Goal: Task Accomplishment & Management: Use online tool/utility

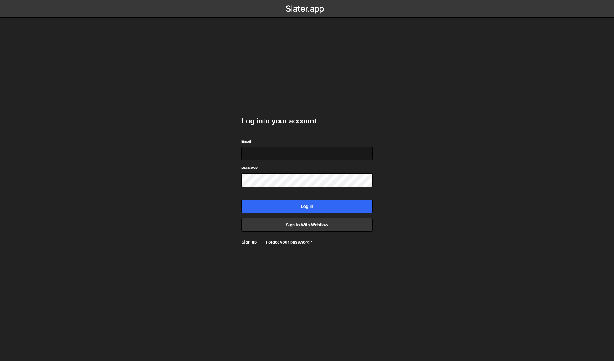
click at [280, 154] on input "Email" at bounding box center [306, 154] width 131 height 14
type input "[PERSON_NAME][EMAIL_ADDRESS][DOMAIN_NAME]"
click at [241, 200] on input "Log in" at bounding box center [306, 207] width 131 height 14
click at [276, 242] on link "Forgot your password?" at bounding box center [289, 242] width 46 height 5
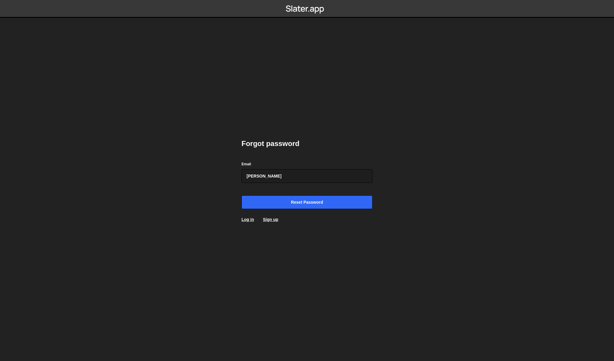
type input "[PERSON_NAME][EMAIL_ADDRESS][DOMAIN_NAME]"
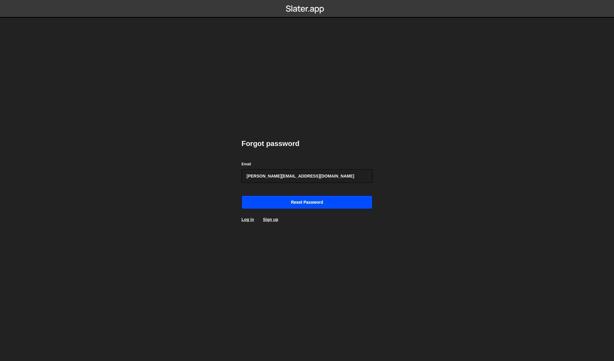
click at [306, 199] on input "Reset password" at bounding box center [306, 203] width 131 height 14
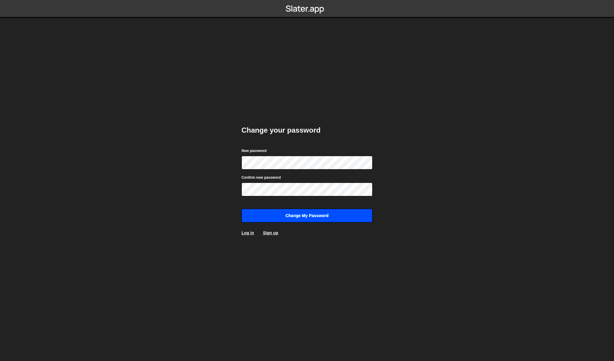
click at [300, 215] on input "Change my password" at bounding box center [306, 216] width 131 height 14
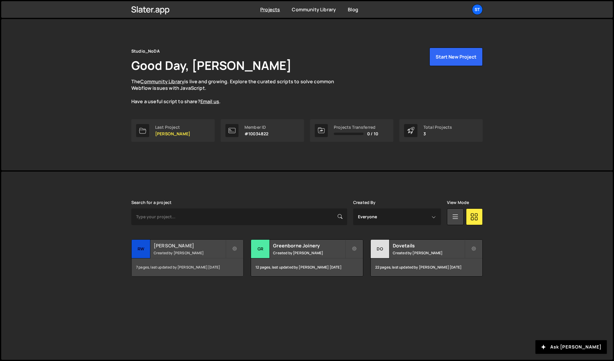
click at [174, 246] on h2 "[PERSON_NAME]" at bounding box center [190, 246] width 72 height 7
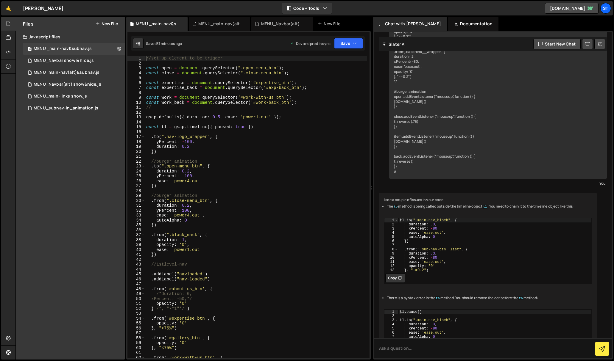
scroll to position [639, 0]
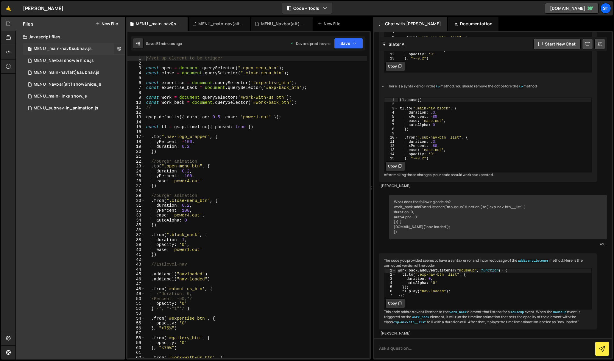
click at [117, 48] on icon at bounding box center [119, 49] width 4 height 6
type input "MENU _main-nav&subnav"
radio input "true"
checkbox input "true"
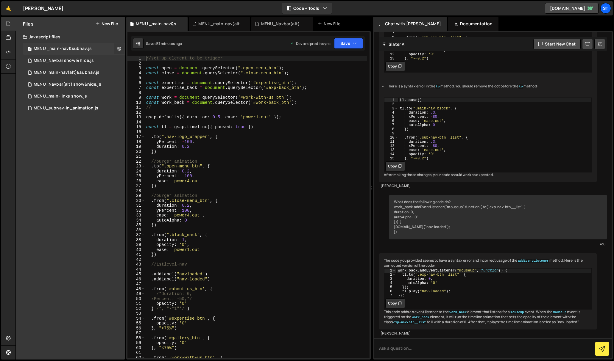
checkbox input "true"
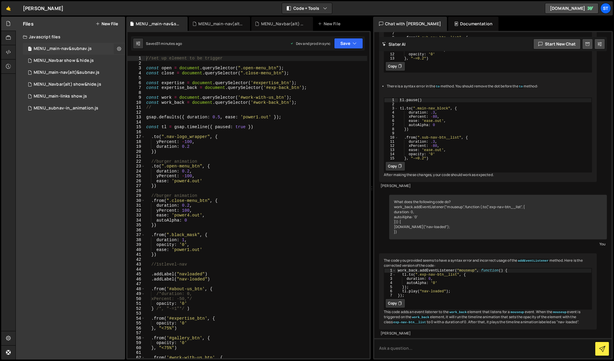
checkbox input "true"
click at [146, 62] on button "Edit File Settings" at bounding box center [155, 61] width 58 height 12
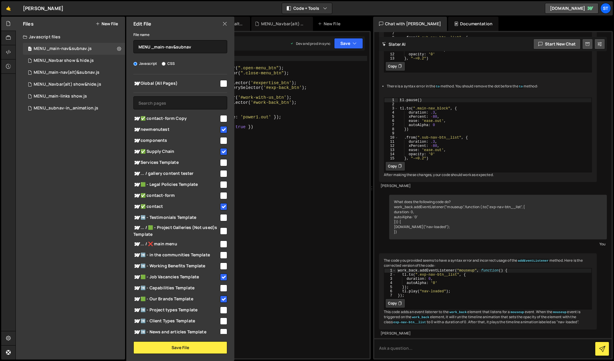
click at [221, 131] on input "checkbox" at bounding box center [223, 129] width 7 height 7
checkbox input "false"
click at [224, 149] on input "checkbox" at bounding box center [223, 151] width 7 height 7
checkbox input "false"
click at [222, 203] on input "checkbox" at bounding box center [223, 206] width 7 height 7
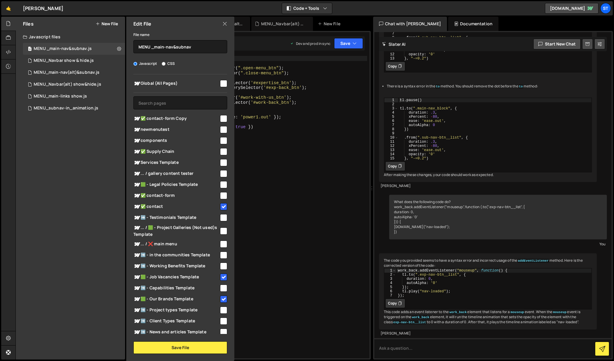
checkbox input "false"
click at [222, 277] on input "checkbox" at bounding box center [223, 277] width 7 height 7
checkbox input "false"
drag, startPoint x: 223, startPoint y: 300, endPoint x: 210, endPoint y: 294, distance: 14.5
click at [223, 299] on input "checkbox" at bounding box center [223, 299] width 7 height 7
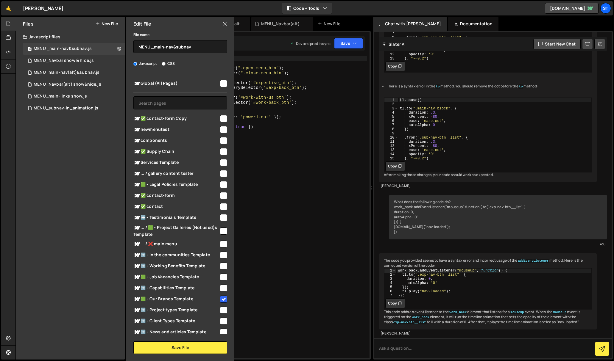
checkbox input "false"
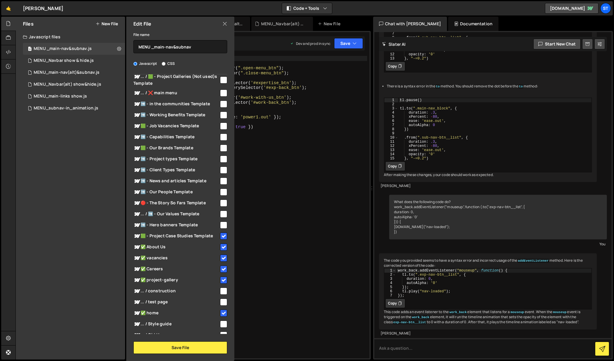
scroll to position [166, 0]
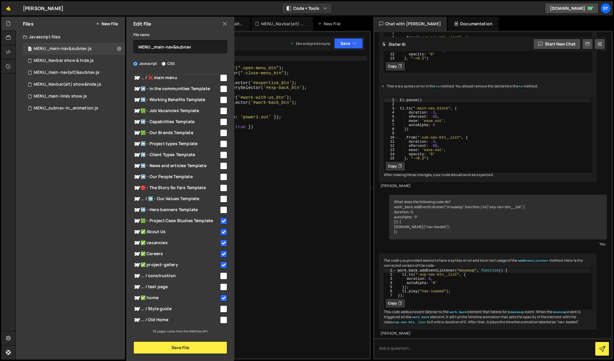
click at [223, 297] on input "checkbox" at bounding box center [223, 298] width 7 height 7
checkbox input "false"
click at [221, 264] on input "checkbox" at bounding box center [223, 265] width 7 height 7
checkbox input "false"
click at [221, 256] on input "checkbox" at bounding box center [223, 254] width 7 height 7
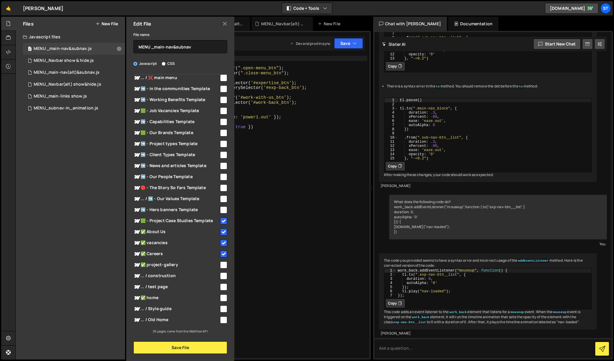
checkbox input "false"
click at [221, 243] on input "checkbox" at bounding box center [223, 243] width 7 height 7
checkbox input "false"
click at [222, 232] on input "checkbox" at bounding box center [223, 232] width 7 height 7
checkbox input "false"
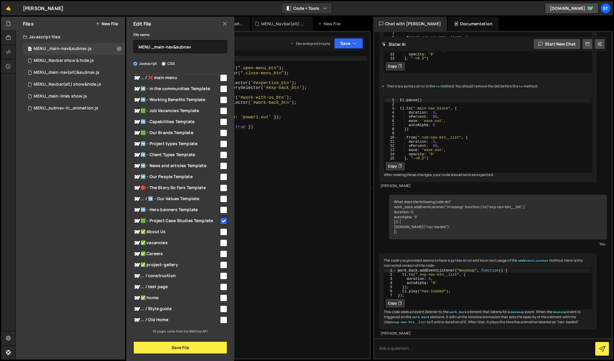
click at [221, 220] on input "checkbox" at bounding box center [223, 221] width 7 height 7
checkbox input "false"
click at [183, 344] on button "Save File" at bounding box center [180, 348] width 94 height 13
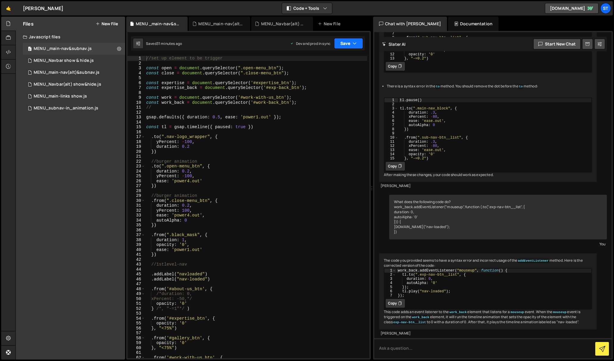
click at [350, 43] on button "Save" at bounding box center [348, 43] width 29 height 11
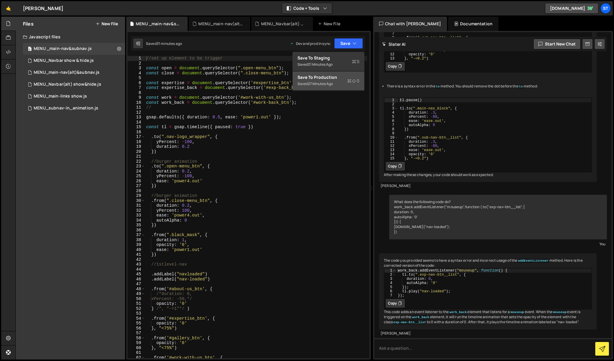
click at [319, 81] on div "27 minutes ago" at bounding box center [320, 83] width 25 height 5
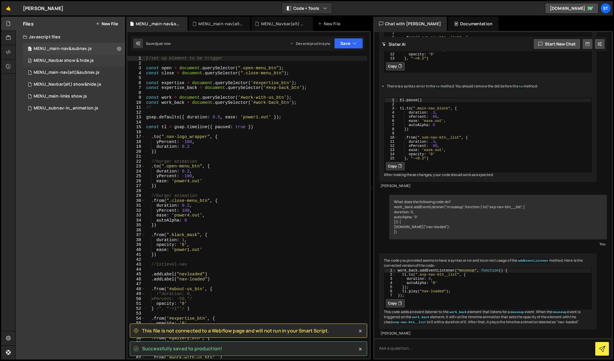
click at [74, 58] on div "MENU_Navbar show & hide.js" at bounding box center [64, 60] width 60 height 5
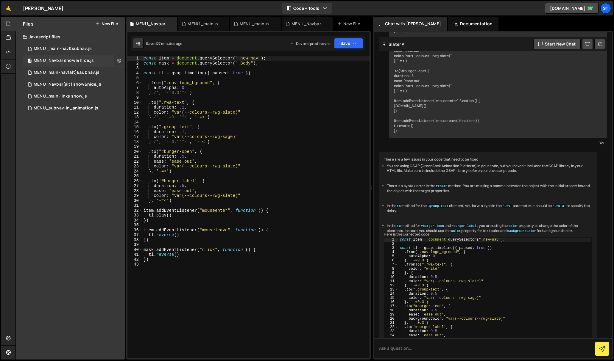
scroll to position [233, 0]
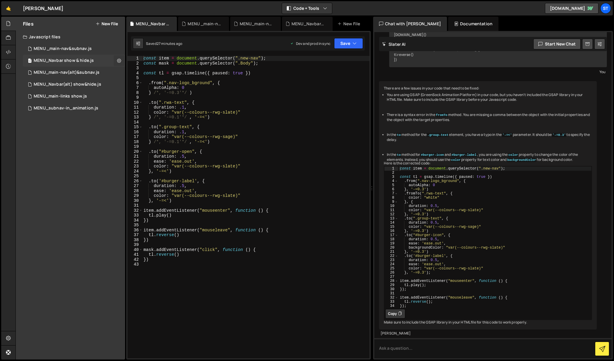
click at [118, 60] on icon at bounding box center [119, 61] width 4 height 6
type input "MENU_Navbar show & hide"
radio input "true"
checkbox input "true"
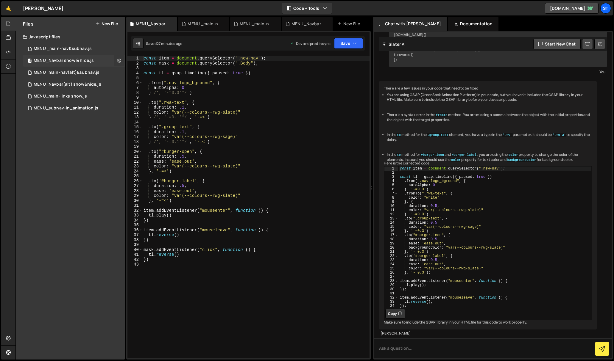
checkbox input "true"
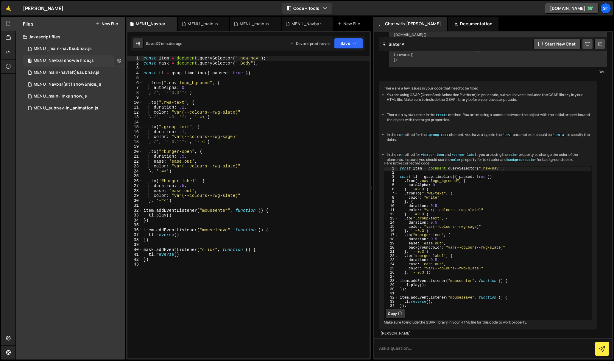
checkbox input "true"
click at [162, 71] on button "Edit File Settings" at bounding box center [155, 73] width 58 height 12
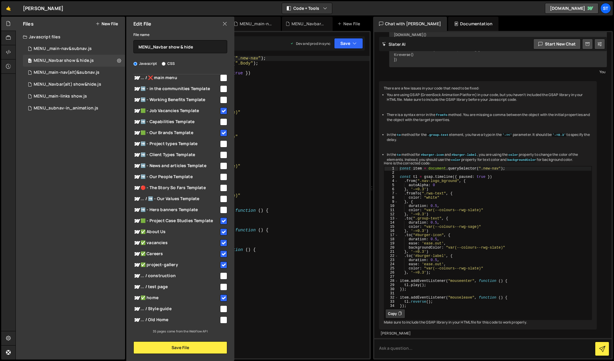
click at [222, 112] on input "checkbox" at bounding box center [223, 110] width 7 height 7
checkbox input "false"
click at [223, 133] on input "checkbox" at bounding box center [223, 132] width 7 height 7
checkbox input "false"
click at [222, 296] on input "checkbox" at bounding box center [223, 298] width 7 height 7
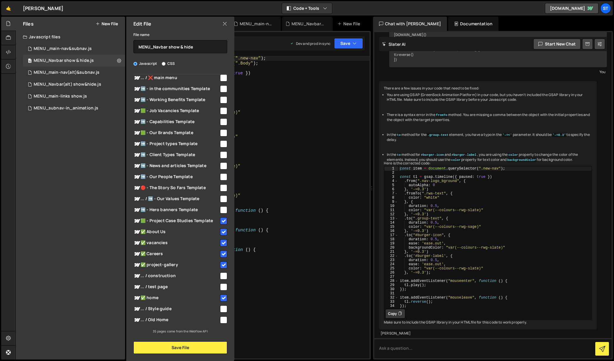
checkbox input "false"
click at [223, 264] on input "checkbox" at bounding box center [223, 265] width 7 height 7
checkbox input "false"
click at [223, 254] on input "checkbox" at bounding box center [223, 254] width 7 height 7
checkbox input "false"
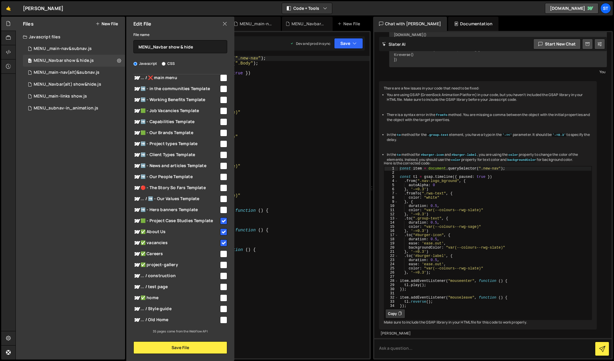
drag, startPoint x: 221, startPoint y: 243, endPoint x: 220, endPoint y: 233, distance: 10.1
click at [221, 243] on input "checkbox" at bounding box center [223, 243] width 7 height 7
checkbox input "false"
click at [220, 232] on input "checkbox" at bounding box center [223, 232] width 7 height 7
checkbox input "false"
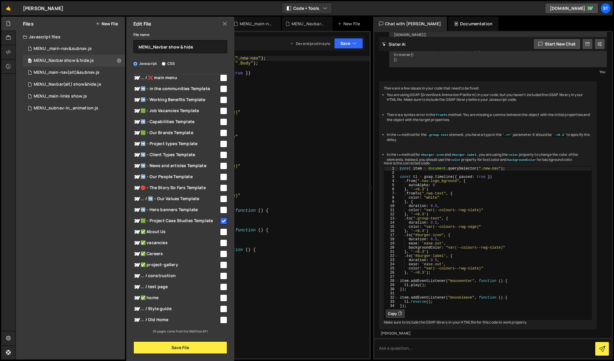
click at [221, 221] on input "checkbox" at bounding box center [223, 221] width 7 height 7
checkbox input "false"
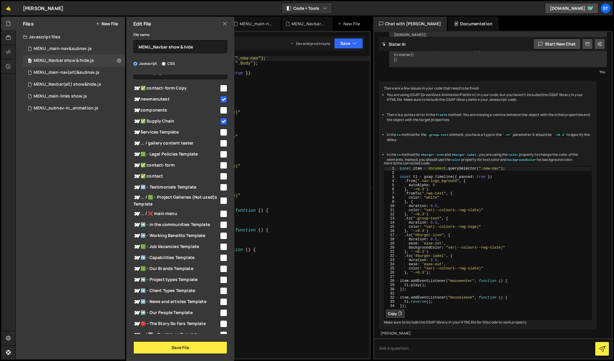
scroll to position [0, 0]
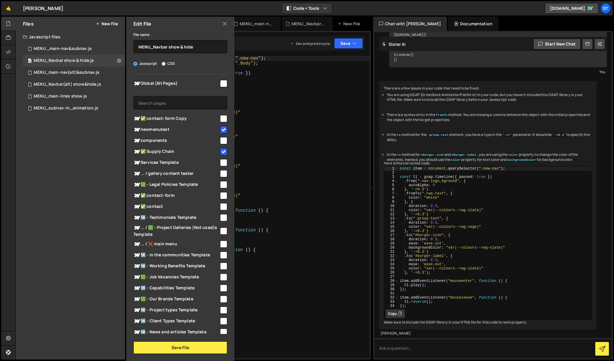
click at [223, 149] on input "checkbox" at bounding box center [223, 151] width 7 height 7
checkbox input "false"
click at [222, 128] on input "checkbox" at bounding box center [223, 129] width 7 height 7
checkbox input "false"
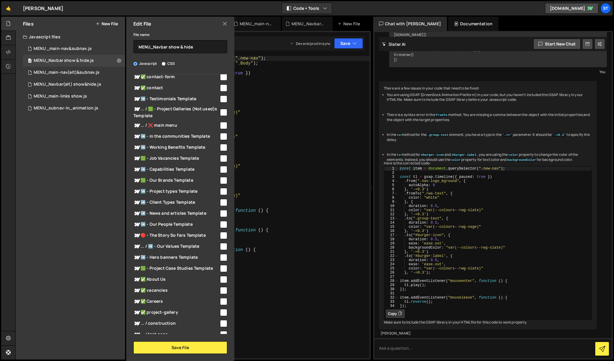
scroll to position [166, 0]
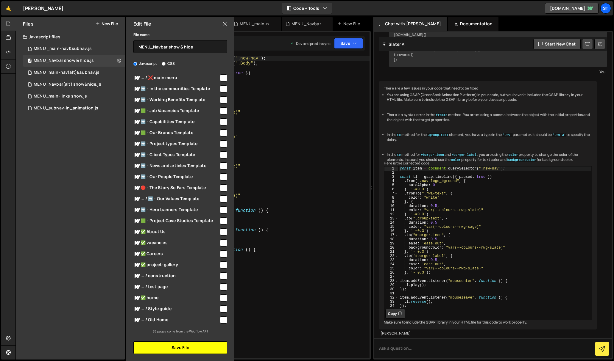
click at [191, 346] on button "Save File" at bounding box center [180, 348] width 94 height 13
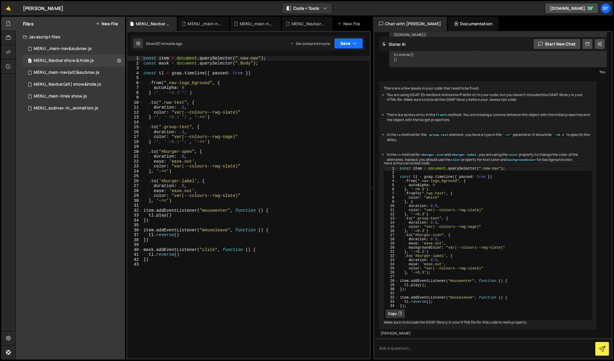
click at [354, 43] on icon "button" at bounding box center [354, 43] width 4 height 6
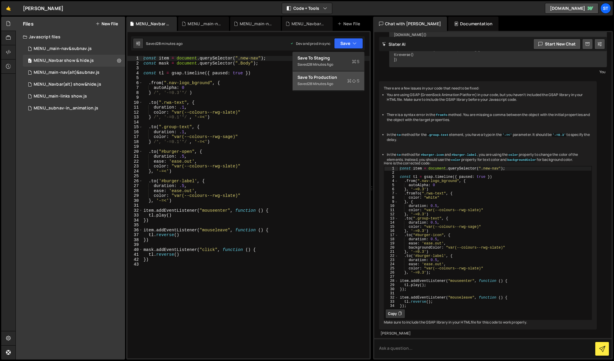
click at [330, 83] on div "28 minutes ago" at bounding box center [320, 83] width 25 height 5
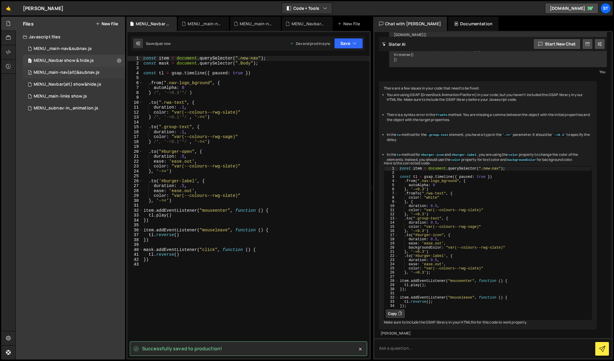
click at [81, 72] on div "MENU_main-nav(alt)&subnav.js" at bounding box center [67, 72] width 66 height 5
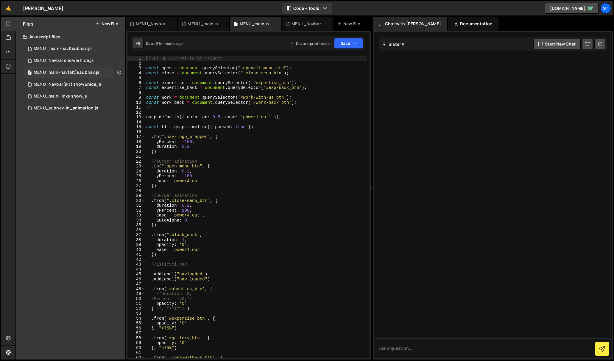
click at [120, 72] on icon at bounding box center [119, 73] width 4 height 6
type input "MENU_main-nav(alt)&subnav"
radio input "true"
checkbox input "true"
click at [150, 84] on button "Edit File Settings" at bounding box center [155, 85] width 58 height 12
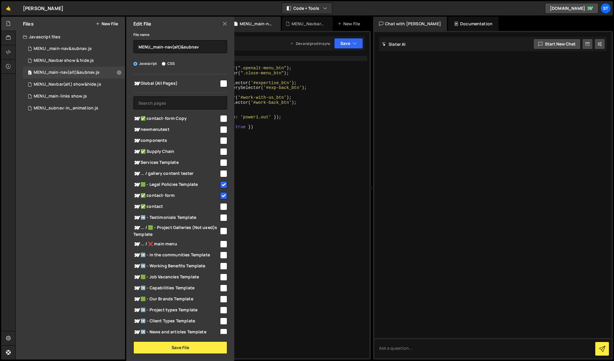
click at [221, 194] on input "checkbox" at bounding box center [223, 195] width 7 height 7
checkbox input "false"
click at [222, 182] on input "checkbox" at bounding box center [223, 184] width 7 height 7
checkbox input "false"
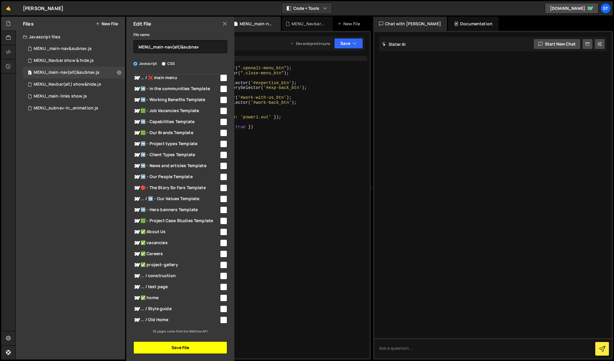
click at [195, 344] on button "Save File" at bounding box center [180, 348] width 94 height 13
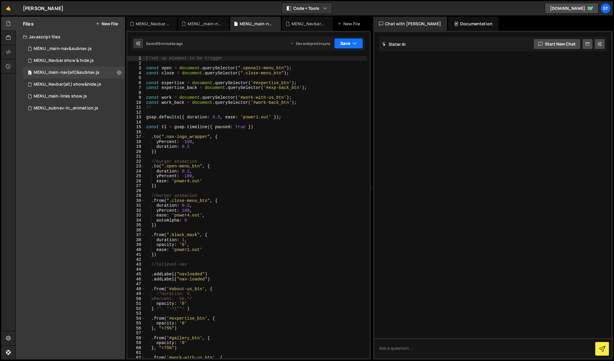
click at [353, 44] on icon "button" at bounding box center [354, 43] width 4 height 6
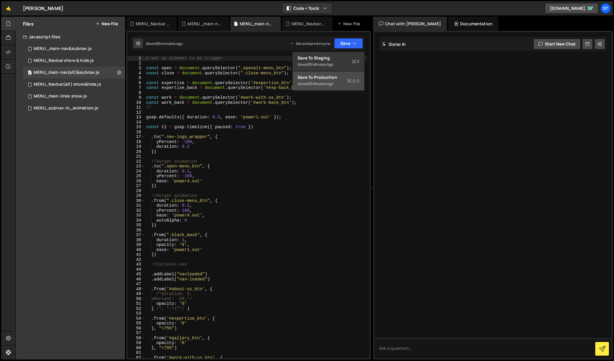
click at [323, 78] on div "Save to Production S" at bounding box center [328, 77] width 62 height 6
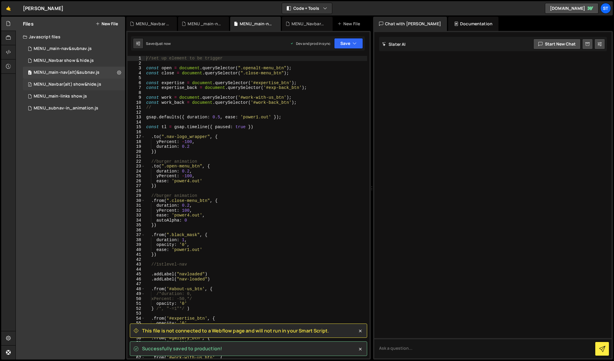
click at [96, 86] on div "MENU_Navbar(alt) show&hide.js" at bounding box center [68, 84] width 68 height 5
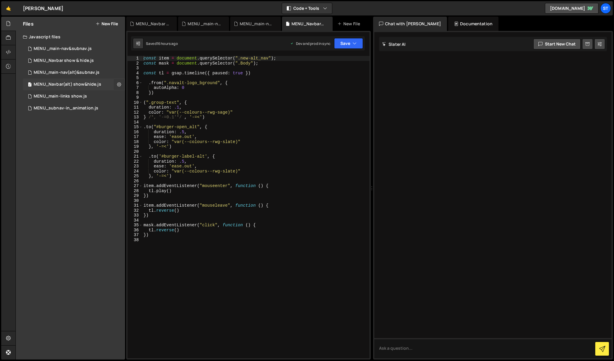
click at [118, 85] on icon at bounding box center [119, 85] width 4 height 6
type input "MENU_Navbar(alt) show&hide"
radio input "true"
checkbox input "true"
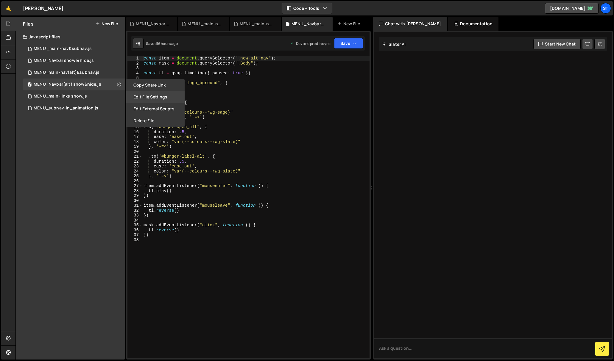
click at [159, 98] on button "Edit File Settings" at bounding box center [155, 97] width 58 height 12
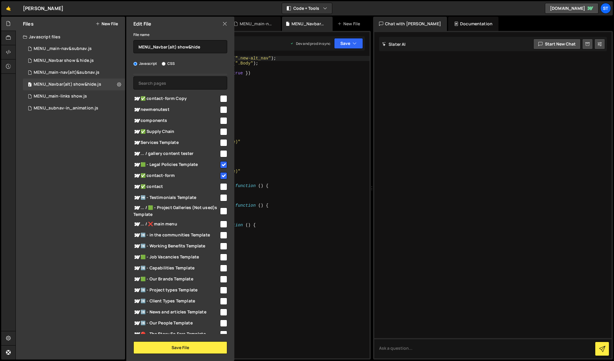
scroll to position [0, 0]
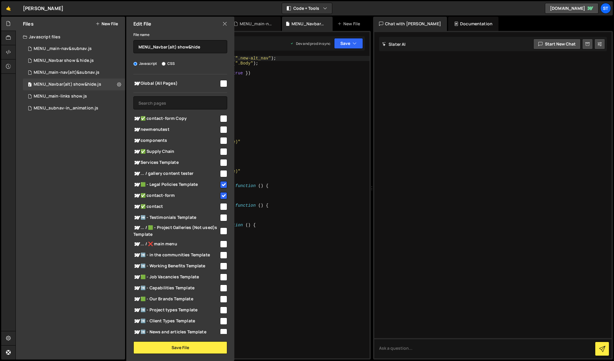
click at [221, 186] on input "checkbox" at bounding box center [223, 184] width 7 height 7
checkbox input "false"
click at [221, 195] on input "checkbox" at bounding box center [223, 195] width 7 height 7
checkbox input "false"
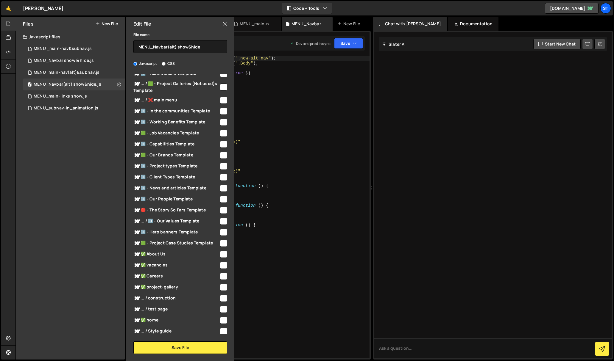
scroll to position [166, 0]
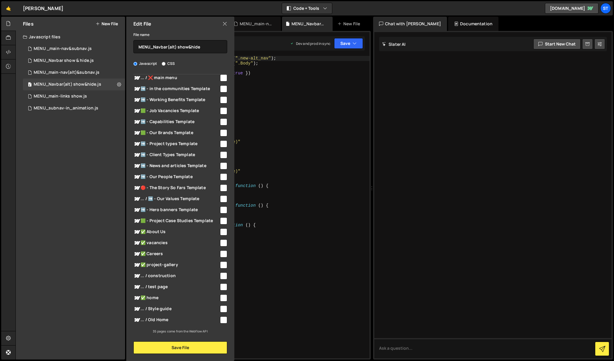
click at [180, 340] on div "File name MENU_Navbar(alt) show&hide Javascript CSS Global (All Pages) Save File" at bounding box center [180, 192] width 108 height 323
click at [180, 344] on button "Save File" at bounding box center [180, 348] width 94 height 13
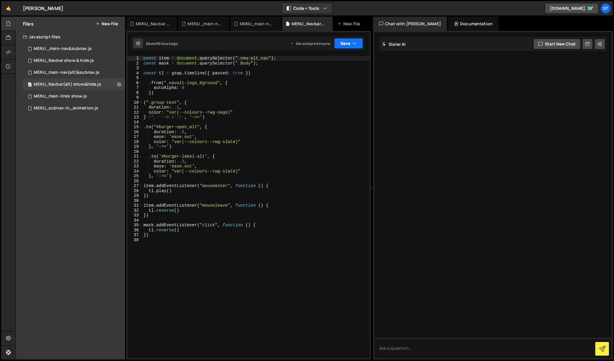
click at [353, 45] on icon "button" at bounding box center [354, 43] width 4 height 6
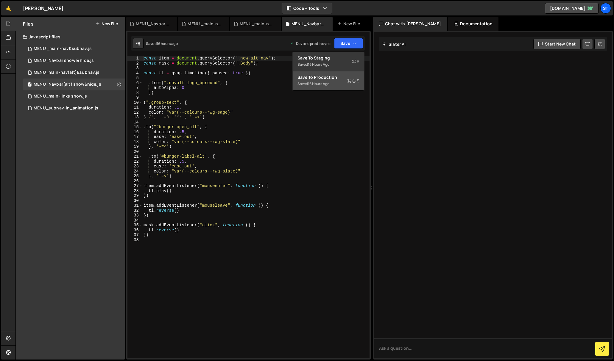
click at [330, 74] on div "Save to Production S" at bounding box center [328, 77] width 62 height 6
